Goal: Find specific page/section: Find specific page/section

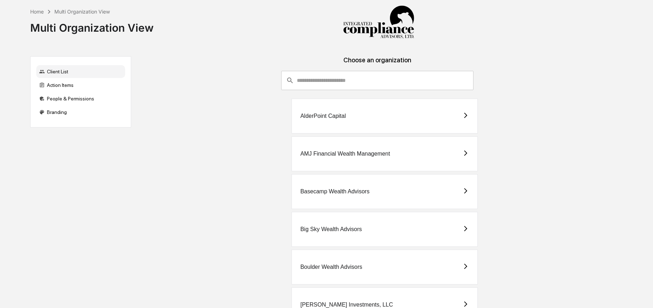
click at [351, 85] on input "consultant-dashboard__filter-organizations-search-bar" at bounding box center [385, 80] width 177 height 19
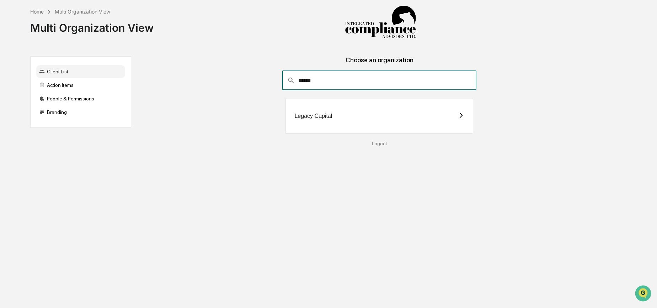
type input "******"
click at [386, 119] on div "Legacy Capital" at bounding box center [379, 116] width 187 height 35
